Goal: Navigation & Orientation: Find specific page/section

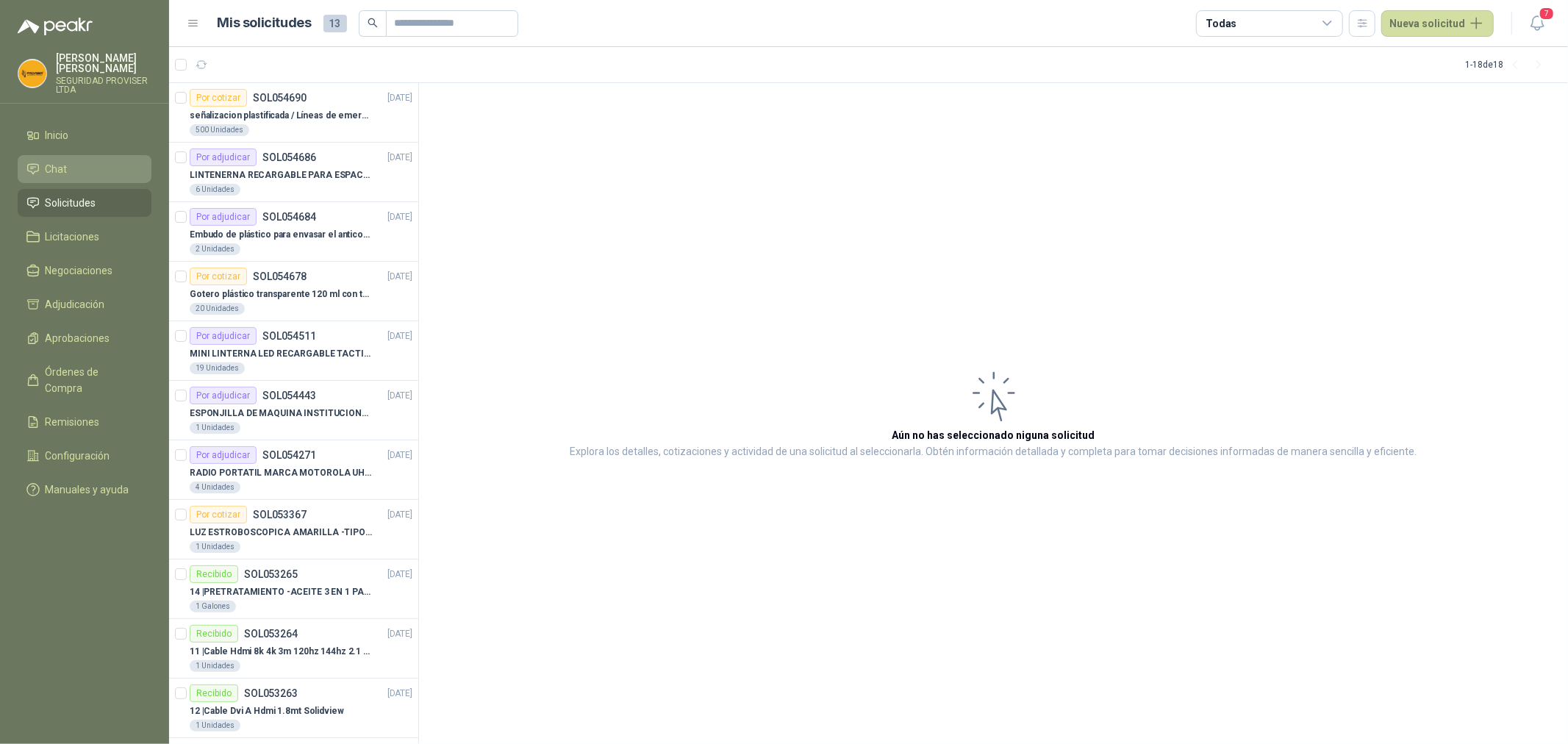
click at [42, 170] on li "Chat" at bounding box center [84, 169] width 116 height 16
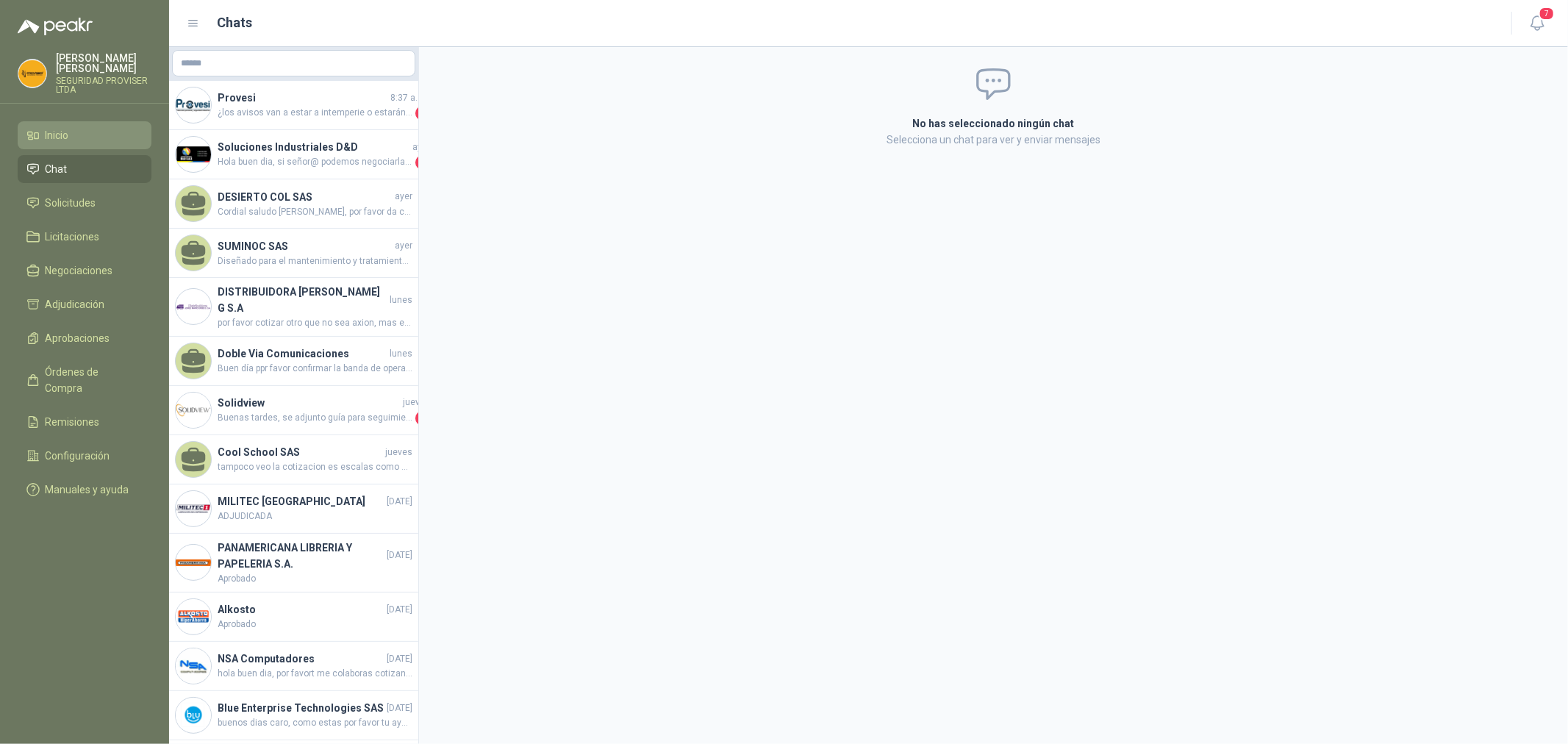
click at [54, 143] on span "Inicio" at bounding box center [57, 135] width 24 height 16
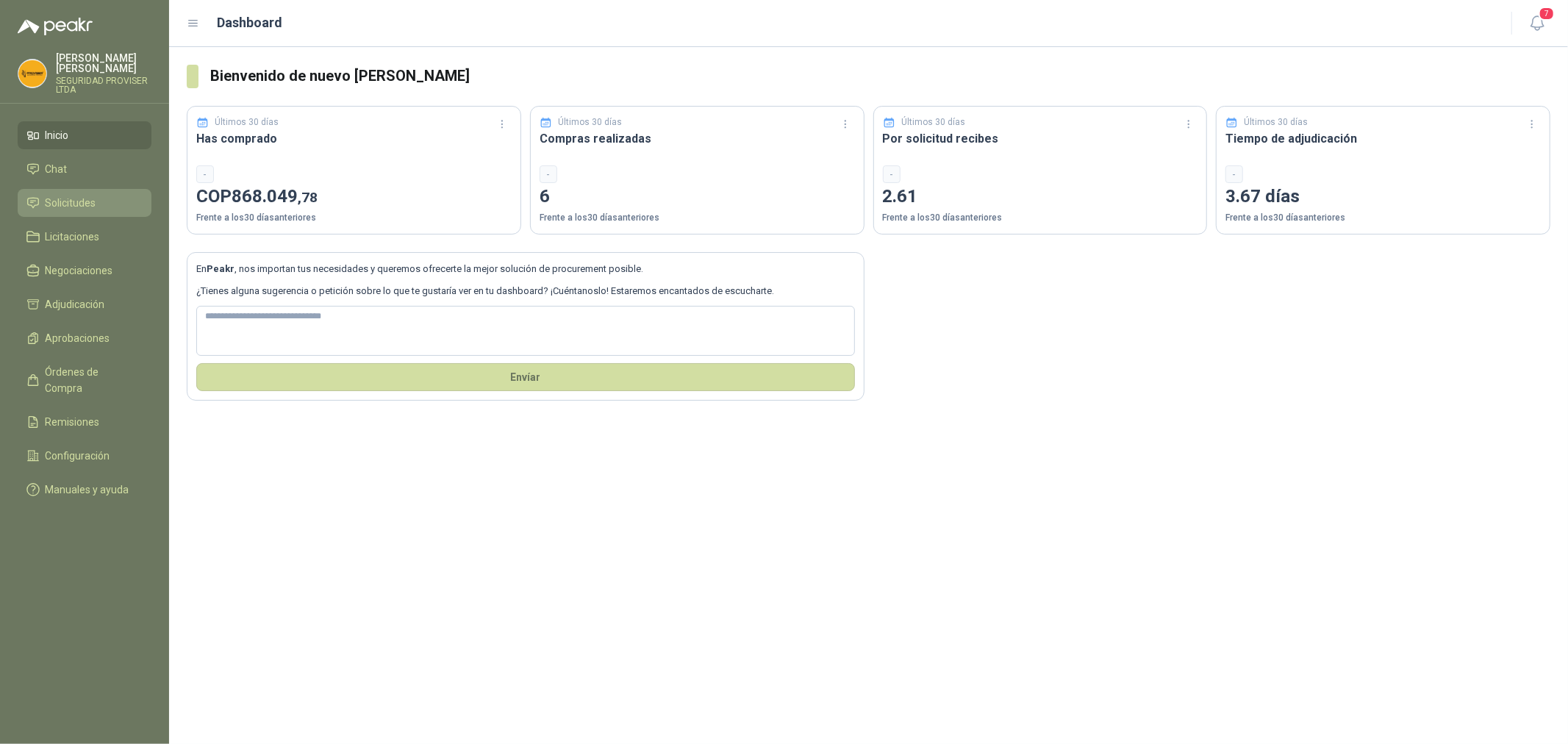
click at [61, 206] on span "Solicitudes" at bounding box center [71, 203] width 51 height 16
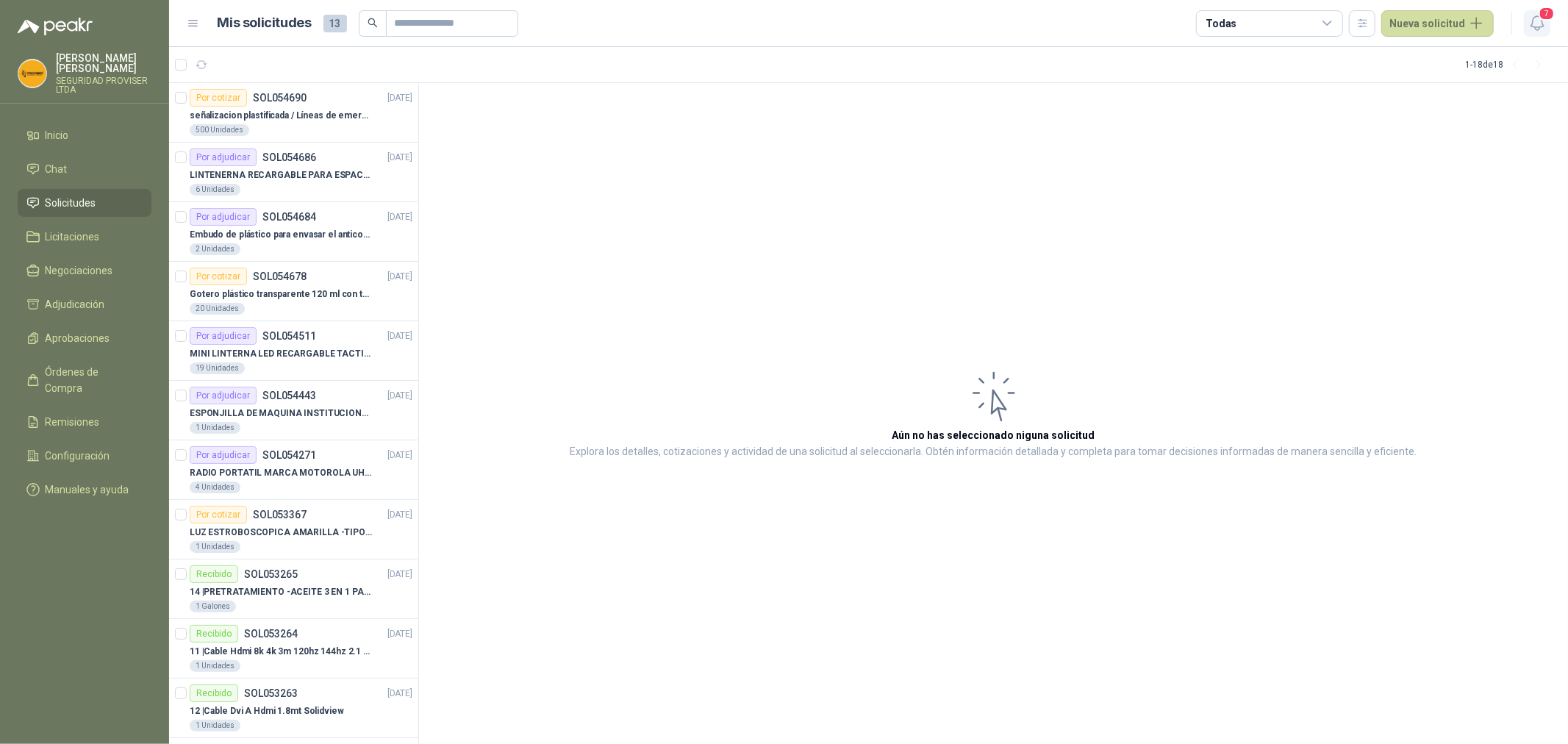
click at [1546, 30] on icon "button" at bounding box center [1538, 23] width 19 height 19
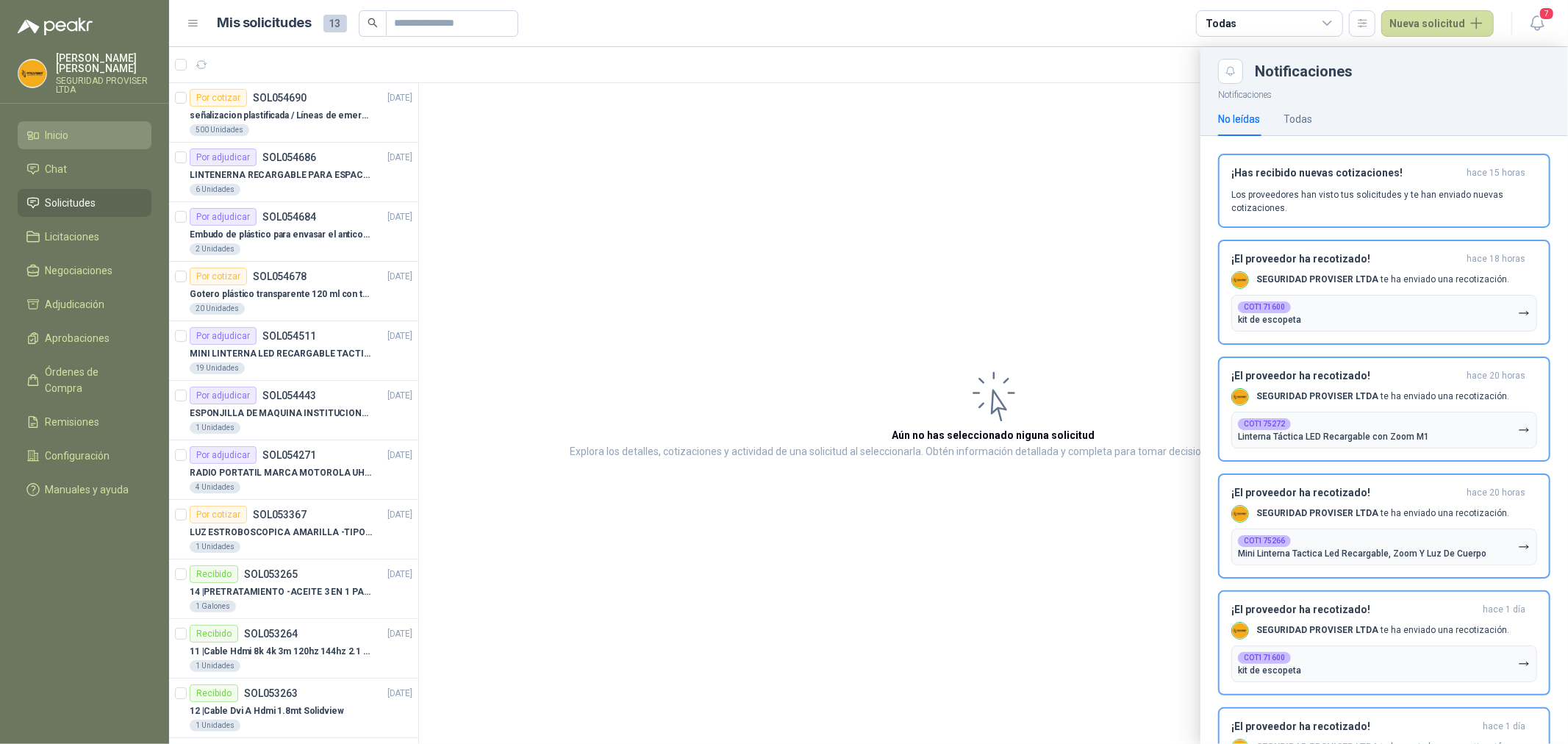
click at [100, 130] on li "Inicio" at bounding box center [84, 135] width 116 height 16
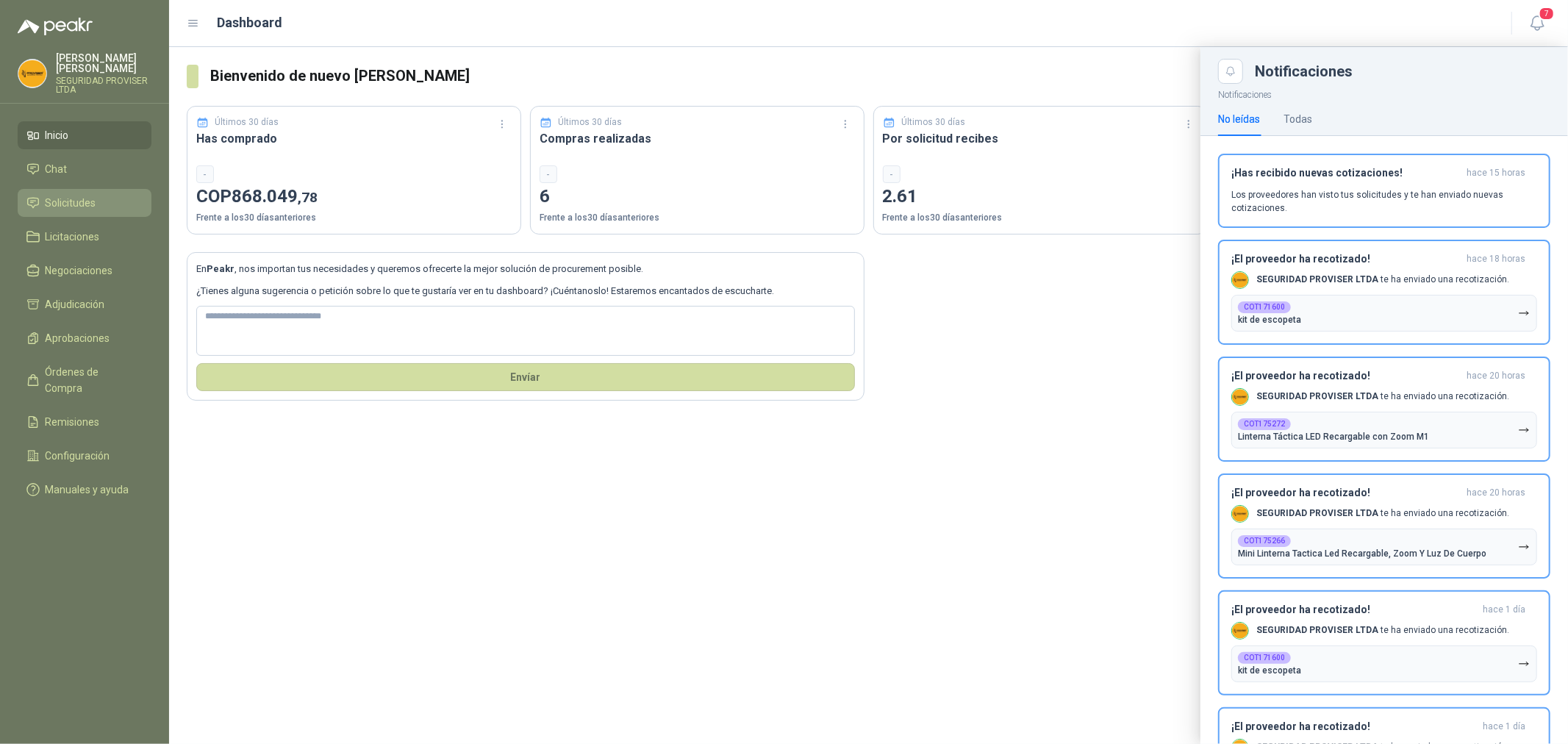
click at [78, 204] on span "Solicitudes" at bounding box center [71, 203] width 51 height 16
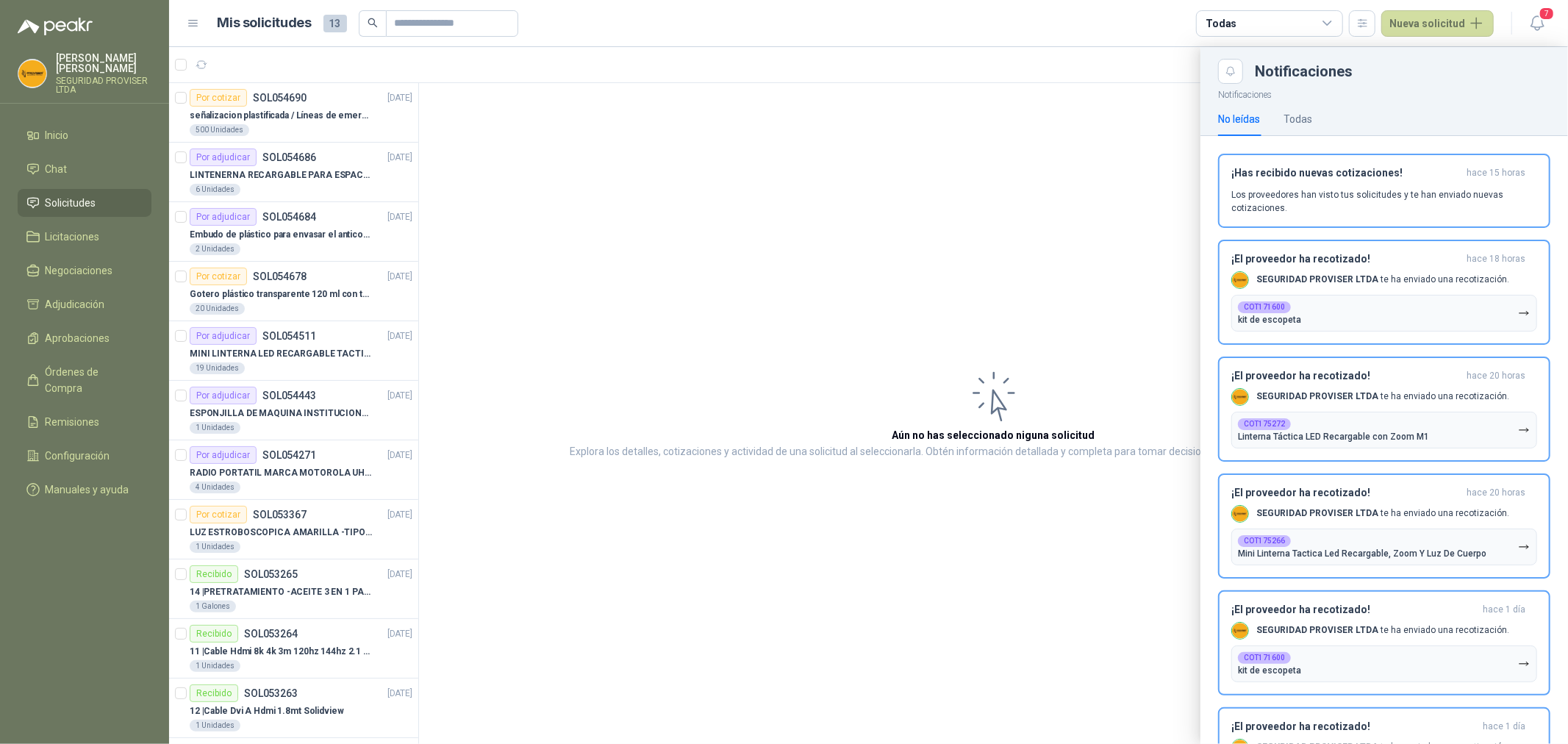
drag, startPoint x: 414, startPoint y: 108, endPoint x: 414, endPoint y: -2, distance: 110.0
click at [414, 0] on html "[PERSON_NAME] SEGURIDAD PROVISER LTDA Inicio Chat Solicitudes Licitaciones Nego…" at bounding box center [784, 372] width 1568 height 744
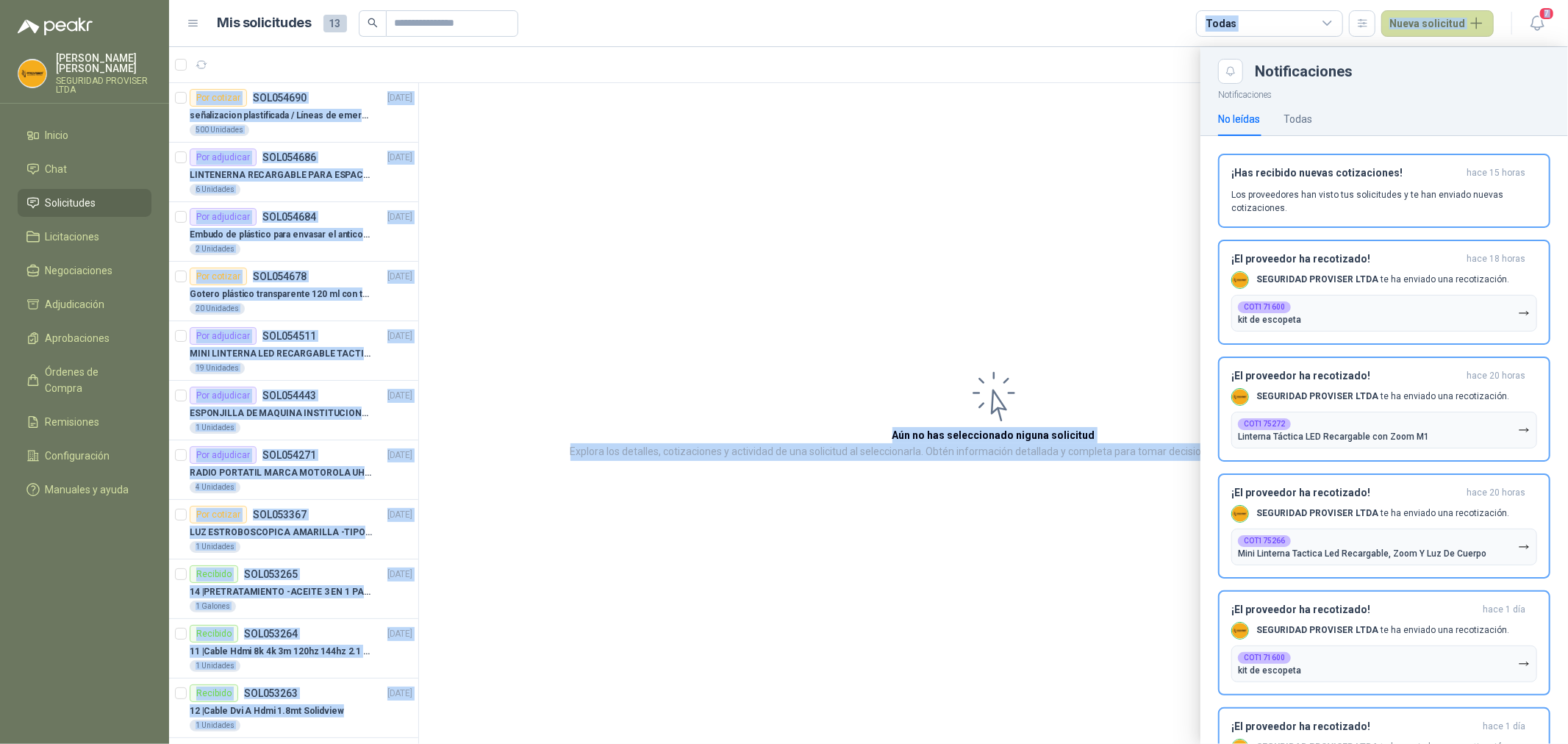
click at [426, 69] on div at bounding box center [868, 396] width 1399 height 697
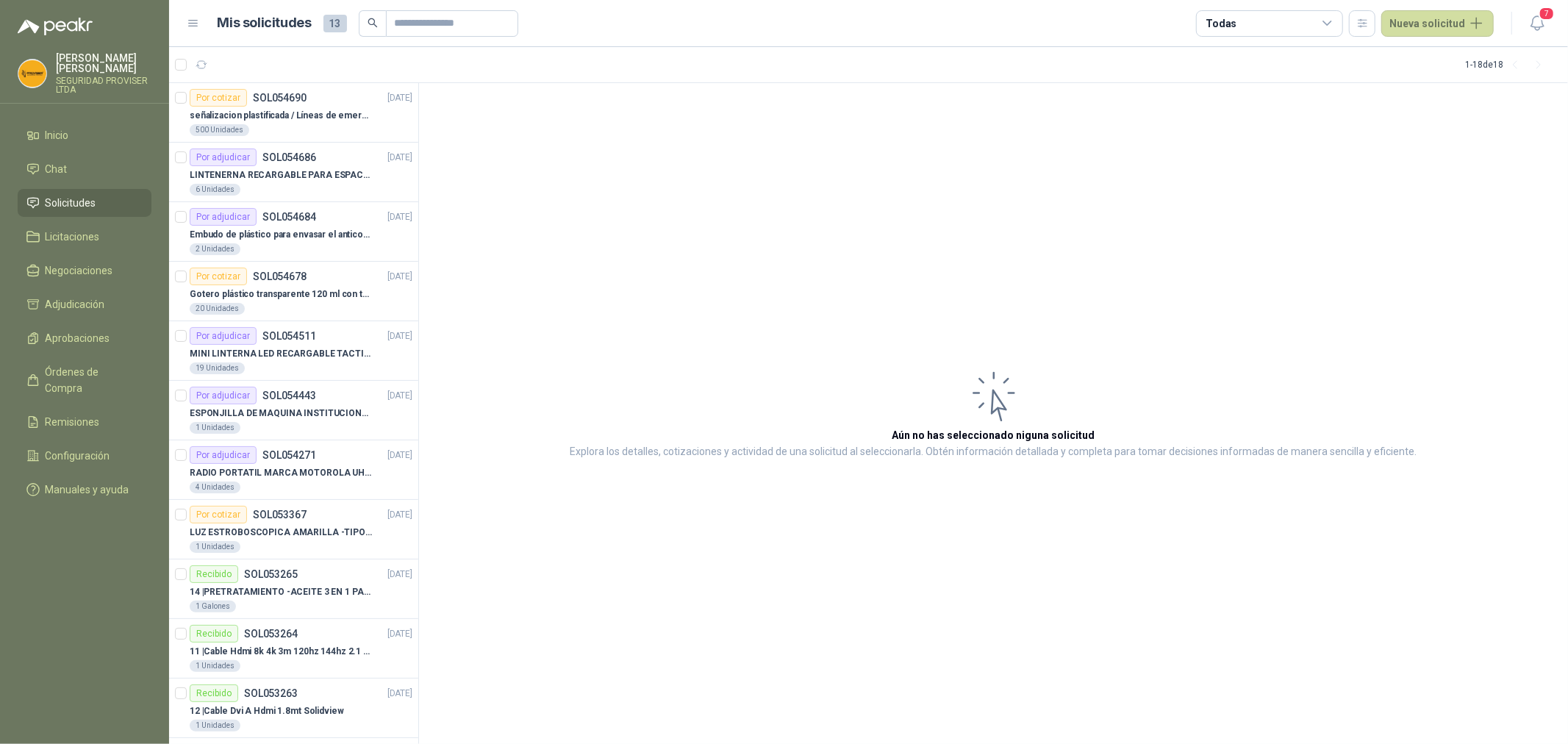
click at [1335, 19] on icon at bounding box center [1328, 24] width 13 height 13
